Goal: Task Accomplishment & Management: Check status

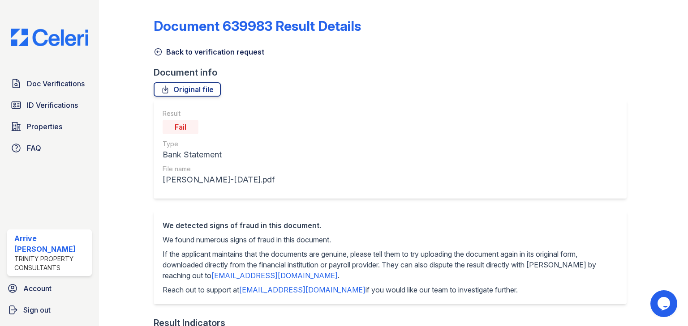
scroll to position [466, 0]
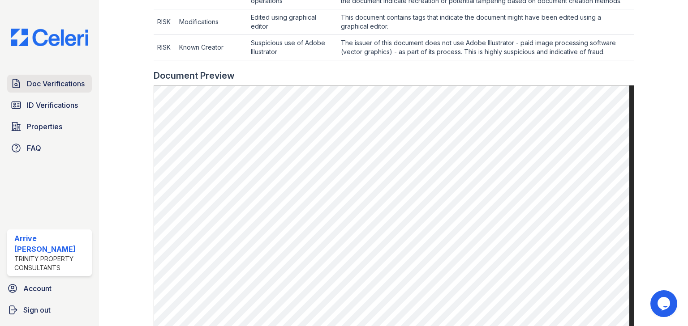
click at [59, 86] on span "Doc Verifications" at bounding box center [56, 83] width 58 height 11
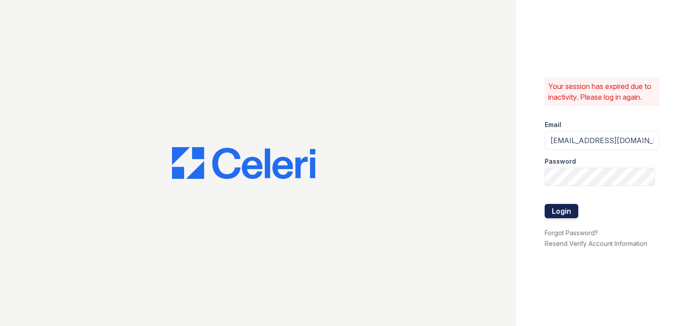
click at [569, 207] on button "Login" at bounding box center [562, 211] width 34 height 14
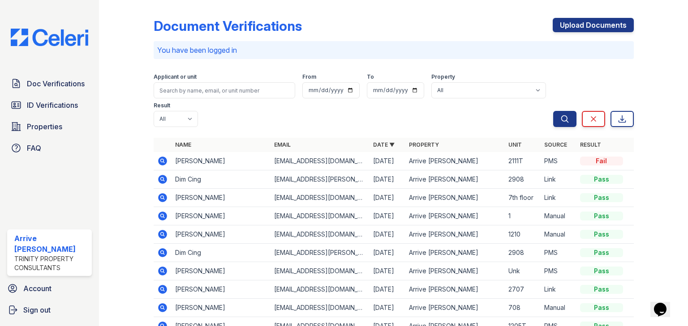
click at [167, 171] on td at bounding box center [163, 180] width 18 height 18
click at [164, 175] on icon at bounding box center [162, 179] width 9 height 9
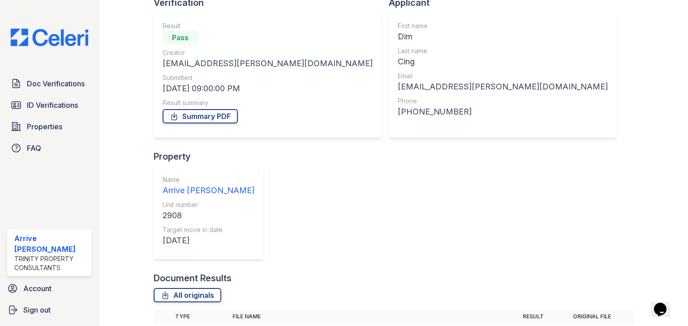
scroll to position [76, 0]
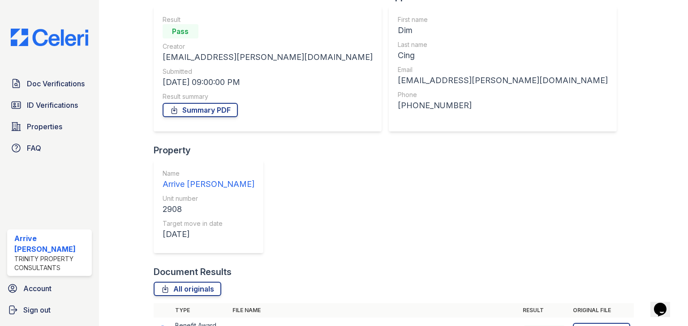
click at [162, 325] on icon at bounding box center [162, 330] width 11 height 11
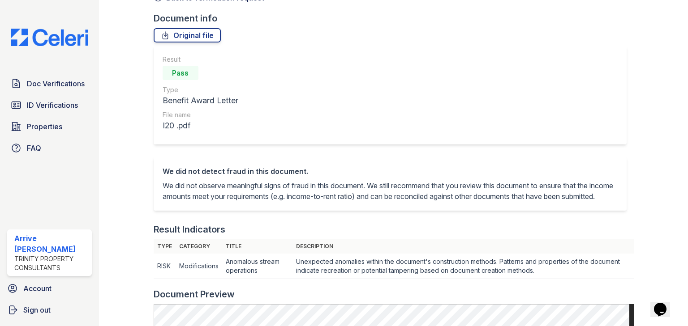
scroll to position [41, 0]
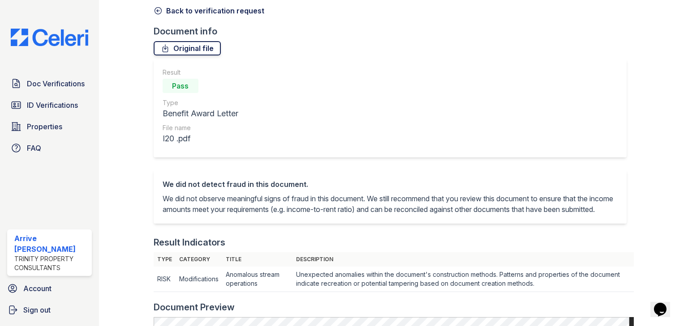
click at [171, 54] on link "Original file" at bounding box center [187, 48] width 67 height 14
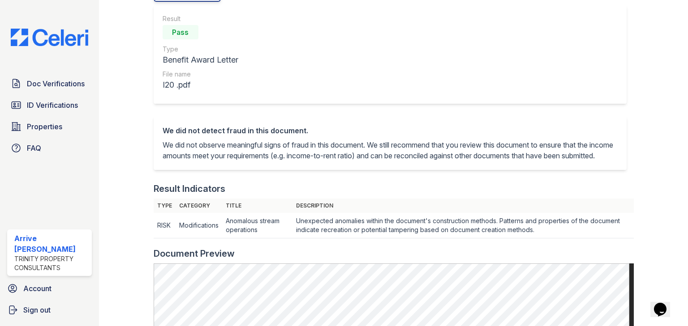
scroll to position [256, 0]
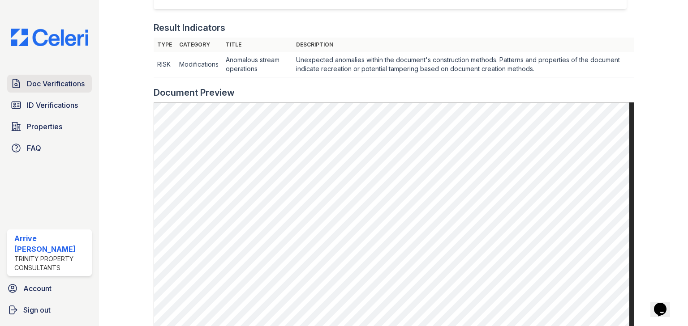
click at [53, 85] on span "Doc Verifications" at bounding box center [56, 83] width 58 height 11
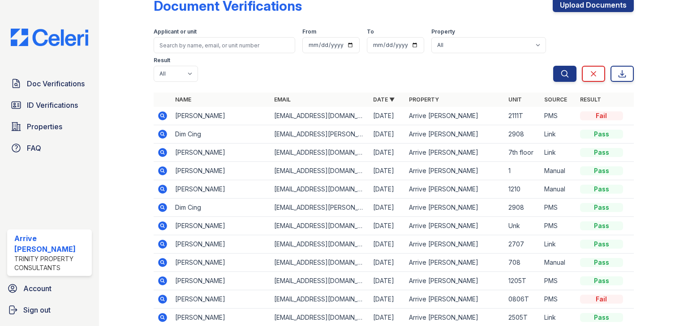
scroll to position [41, 0]
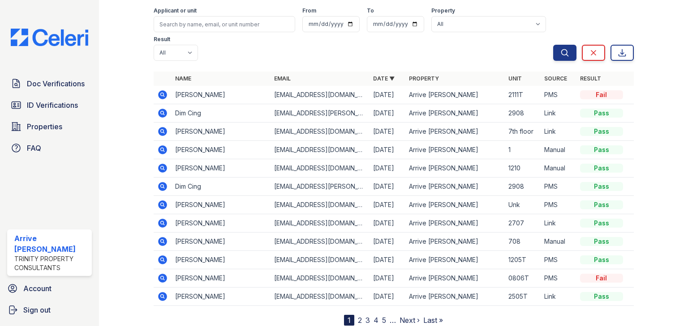
click at [358, 316] on link "2" at bounding box center [360, 320] width 4 height 9
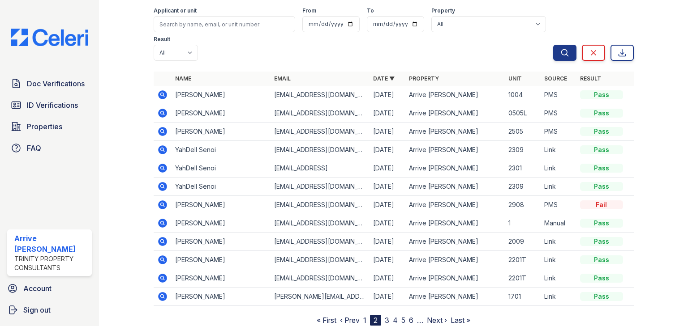
scroll to position [41, 0]
click at [385, 316] on link "3" at bounding box center [387, 320] width 4 height 9
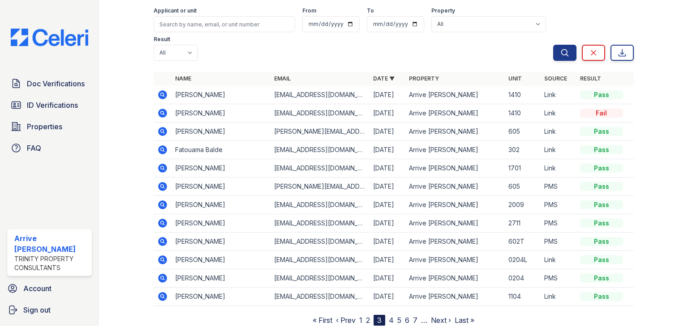
scroll to position [41, 0]
click at [82, 81] on span "Doc Verifications" at bounding box center [56, 83] width 58 height 11
